Goal: Transaction & Acquisition: Purchase product/service

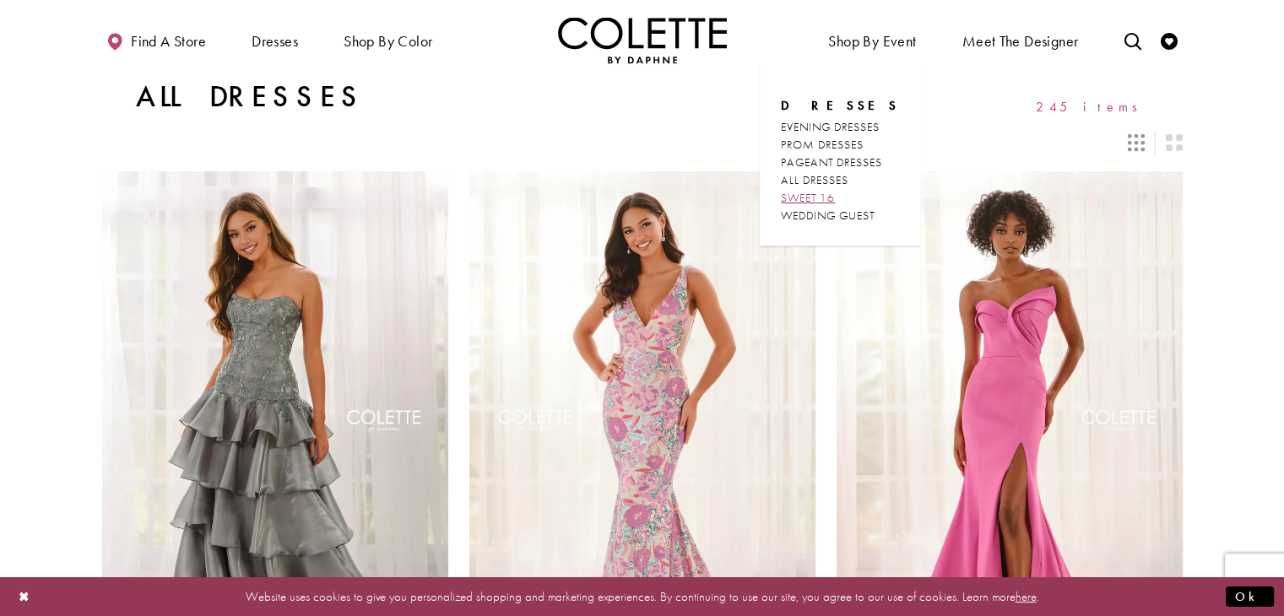
click at [833, 201] on span "SWEET 16" at bounding box center [808, 197] width 54 height 15
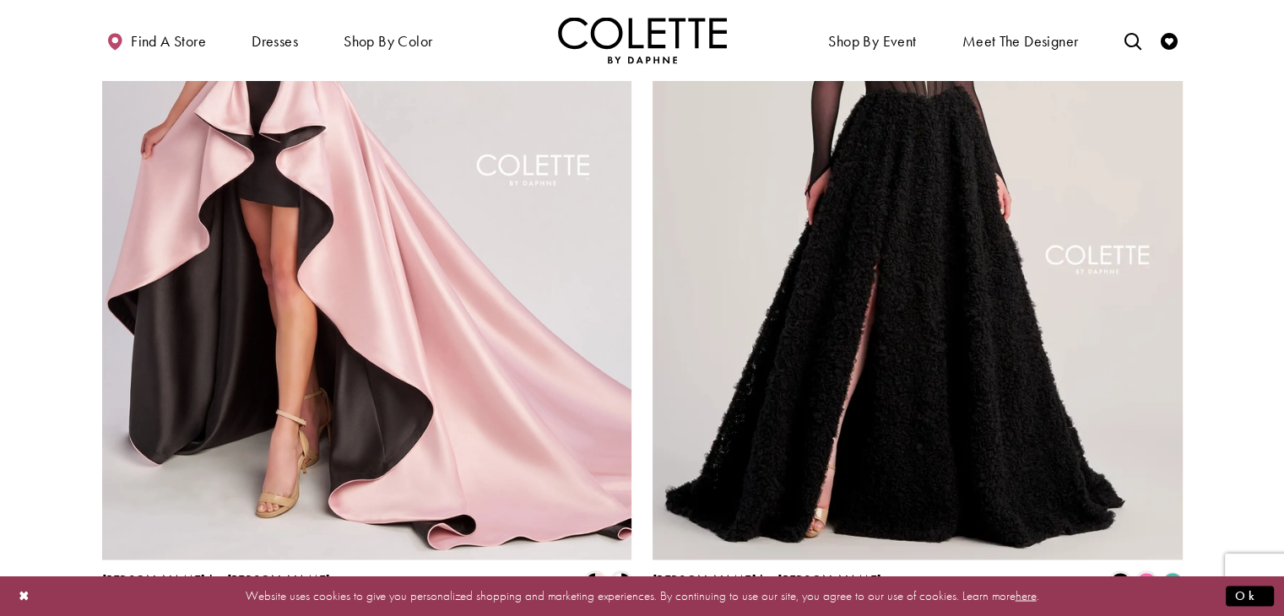
scroll to position [2901, 0]
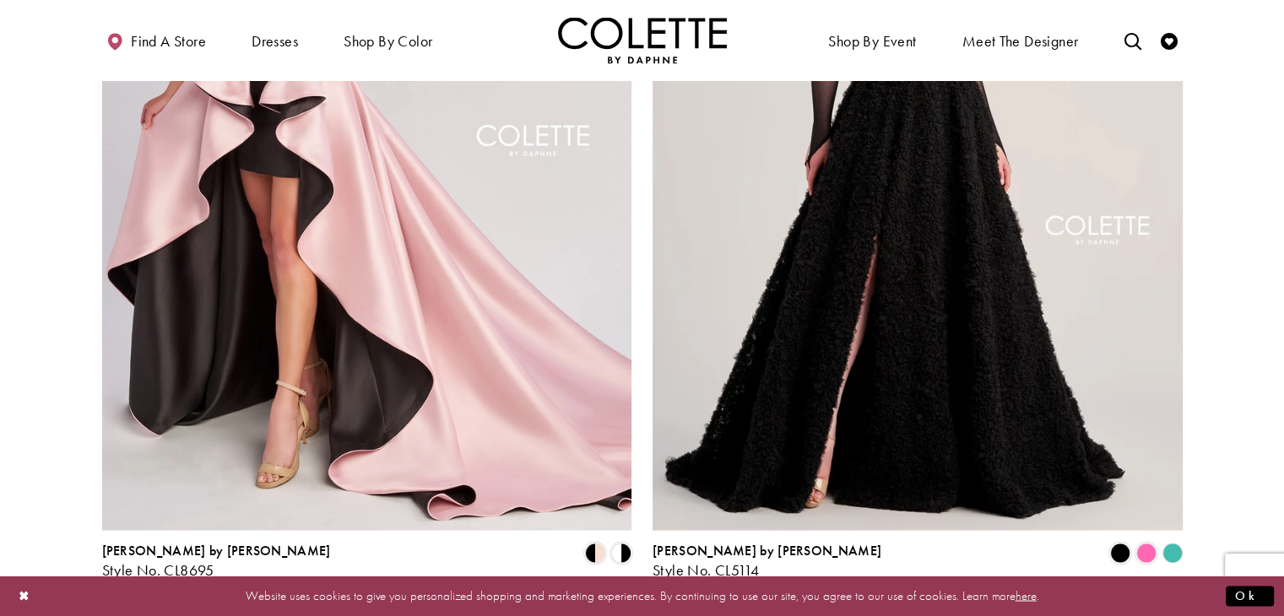
click at [670, 611] on link "2" at bounding box center [662, 623] width 18 height 24
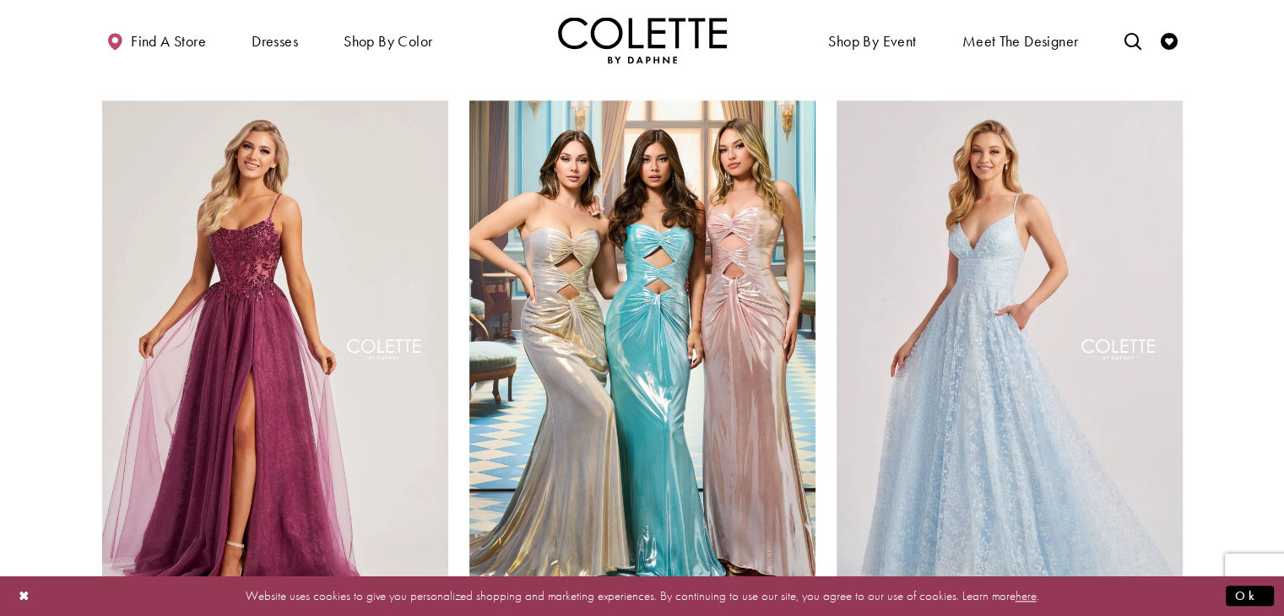
scroll to position [1938, 0]
